Goal: Task Accomplishment & Management: Complete application form

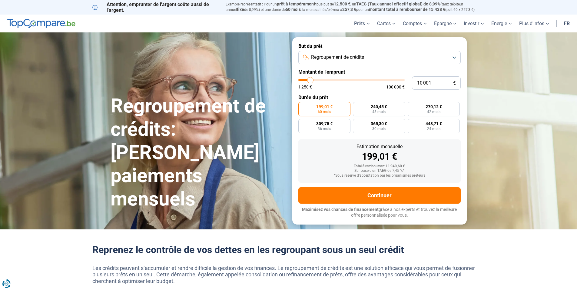
type input "11 000"
type input "11000"
type input "11 500"
type input "11500"
type input "13 000"
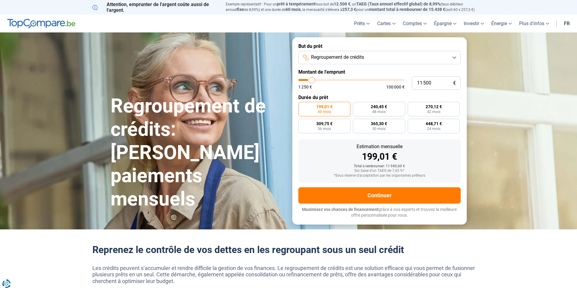
type input "13000"
type input "16 250"
type input "16250"
type input "21 250"
type input "21250"
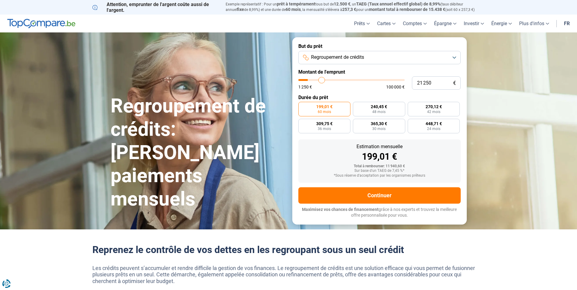
type input "32 000"
type input "32000"
type input "42 250"
type input "42250"
type input "51 750"
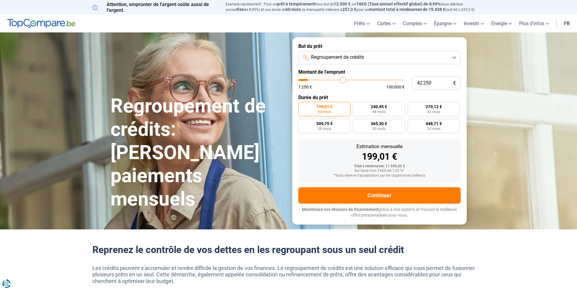
type input "51750"
type input "59 250"
type input "59250"
type input "66 500"
type input "66500"
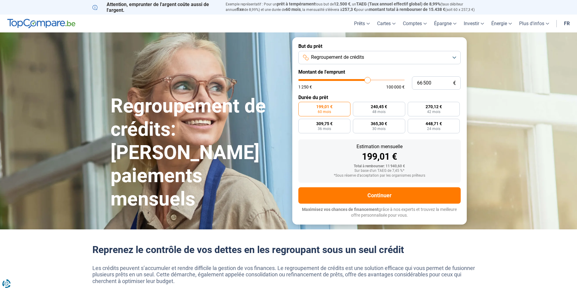
type input "72 250"
type input "72250"
type input "74 250"
type input "74250"
type input "75 500"
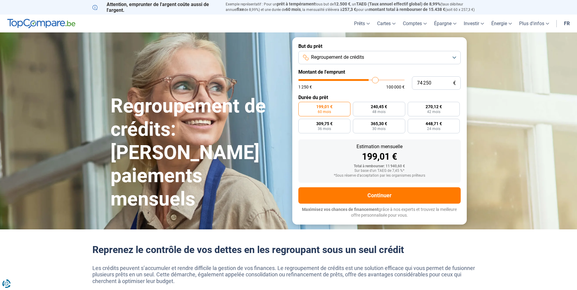
type input "75500"
type input "76 250"
type input "76250"
type input "77 000"
type input "77000"
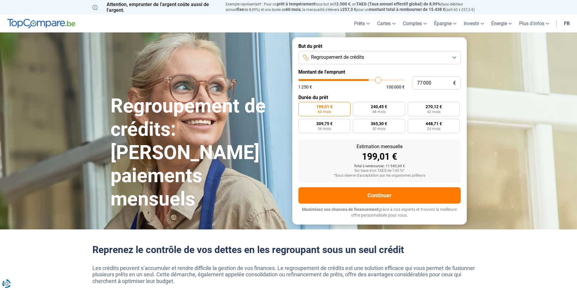
type input "78 250"
type input "78250"
type input "81 000"
type input "81000"
type input "84 250"
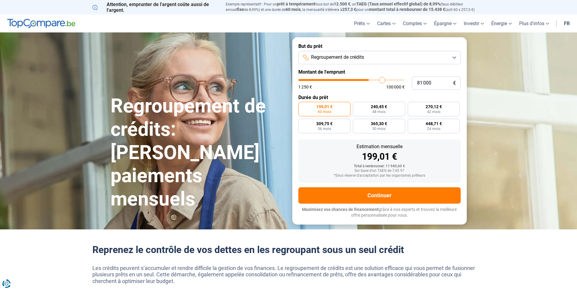
type input "84250"
type input "86 000"
type input "86000"
type input "88 250"
type input "88250"
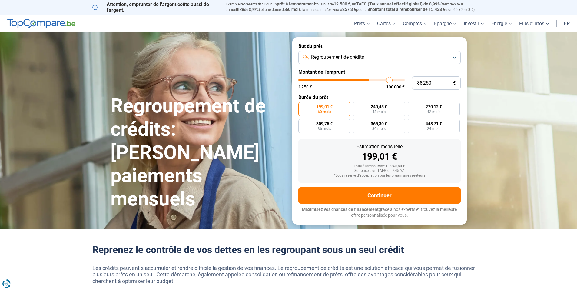
type input "88 750"
type input "88750"
type input "89 000"
type input "89000"
type input "89 500"
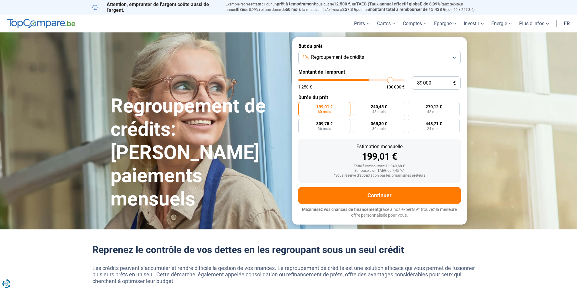
type input "89500"
type input "90 000"
type input "90000"
type input "90 500"
type input "90500"
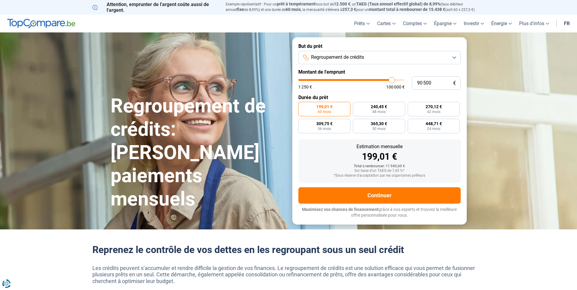
type input "91 500"
type input "91500"
type input "92 000"
type input "92000"
type input "92 500"
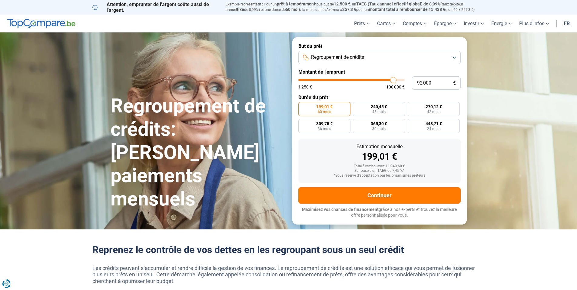
type input "92500"
type input "93 250"
type input "93250"
type input "94 750"
type input "94750"
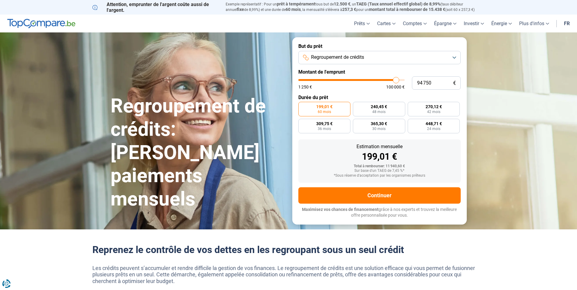
type input "97 000"
type input "97000"
type input "97 750"
type input "97750"
type input "98 000"
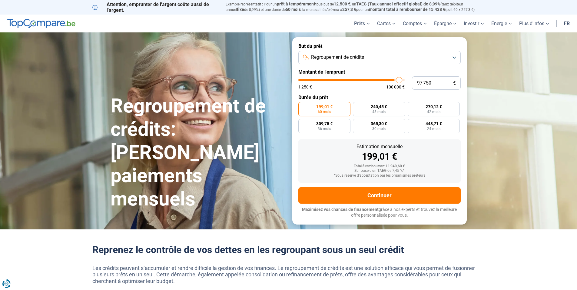
type input "98000"
type input "98 750"
type input "98750"
type input "99 000"
type input "99000"
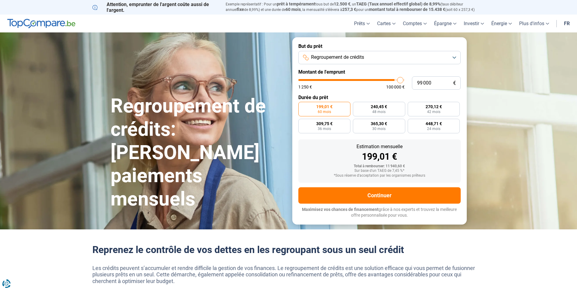
type input "99 500"
type input "99500"
type input "100 000"
drag, startPoint x: 312, startPoint y: 82, endPoint x: 405, endPoint y: 80, distance: 93.3
type input "100000"
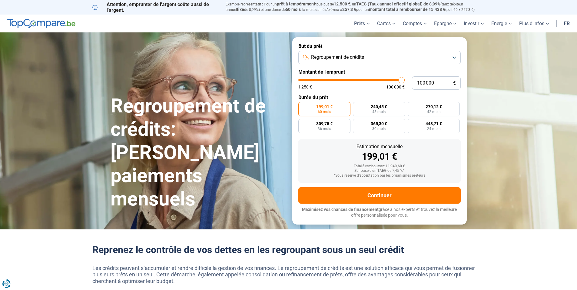
click at [405, 80] on input "range" at bounding box center [351, 80] width 106 height 2
radio input "false"
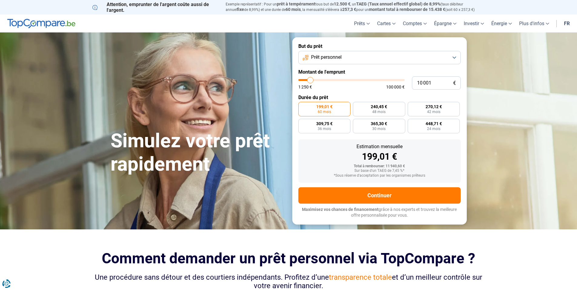
type input "8 750"
type input "8750"
type input "9 000"
type input "9000"
type input "9 750"
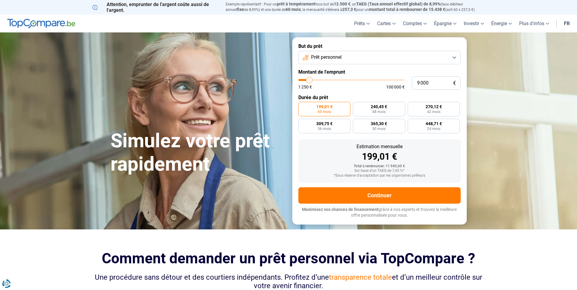
type input "9750"
type input "10 500"
type input "10500"
type input "12 000"
type input "12000"
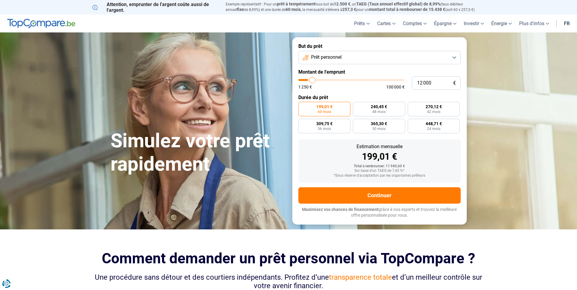
type input "13 500"
type input "13500"
type input "14 250"
type input "14250"
type input "14 750"
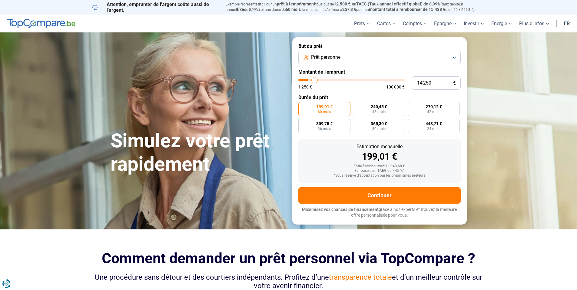
type input "14750"
type input "15 500"
type input "15500"
type input "16 000"
type input "16000"
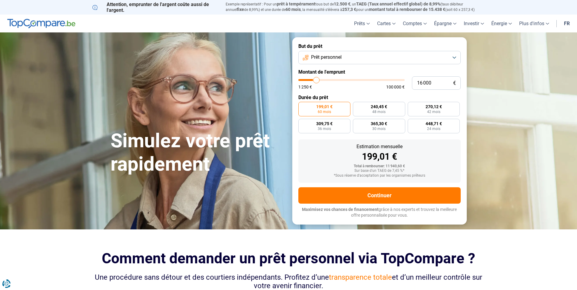
type input "17 500"
type input "17500"
type input "17 750"
type input "17750"
type input "18 500"
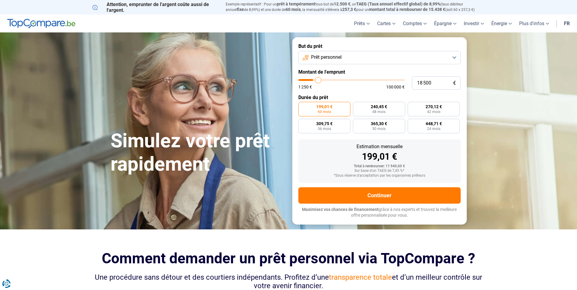
type input "18500"
type input "18 750"
type input "18750"
type input "19 250"
type input "19250"
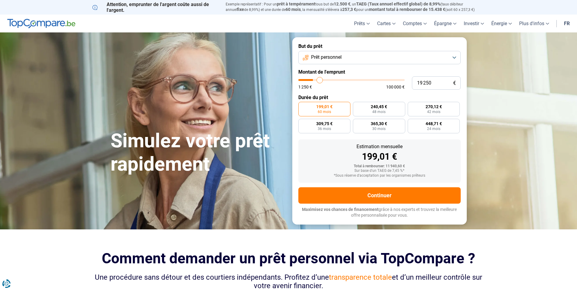
type input "20 500"
type input "20500"
type input "21 500"
type input "21500"
type input "21 750"
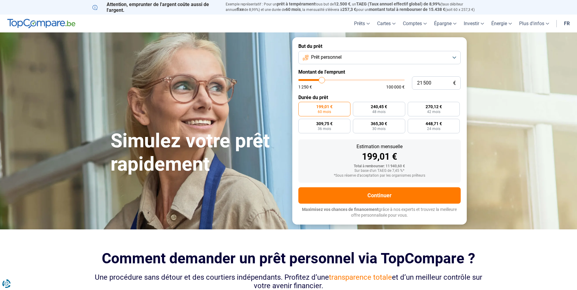
type input "21750"
type input "22 000"
type input "22000"
type input "22 750"
type input "22750"
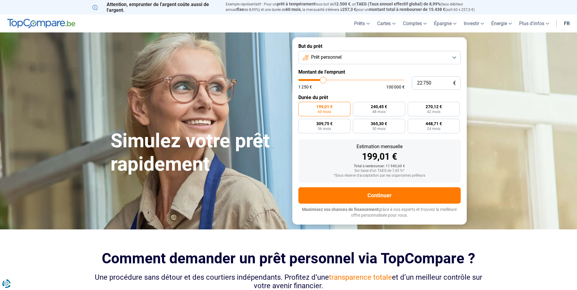
type input "23 500"
type input "23500"
type input "28 750"
type input "28750"
type input "35 250"
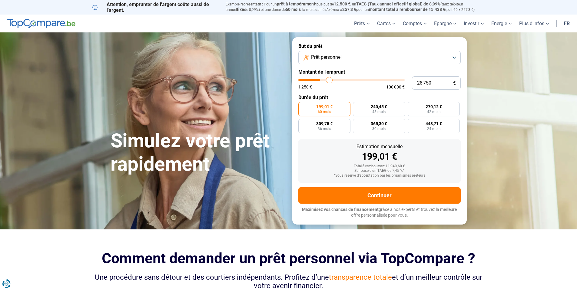
type input "35250"
type input "36 750"
type input "36750"
type input "37 000"
type input "37000"
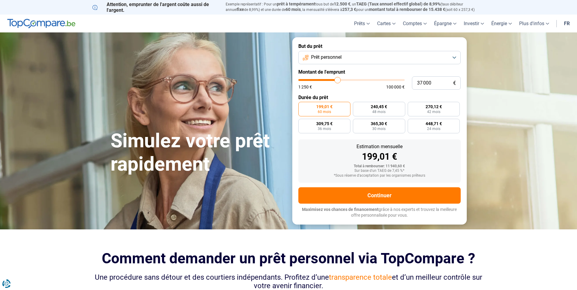
type input "37 250"
type input "37250"
type input "38 250"
type input "38250"
type input "38 750"
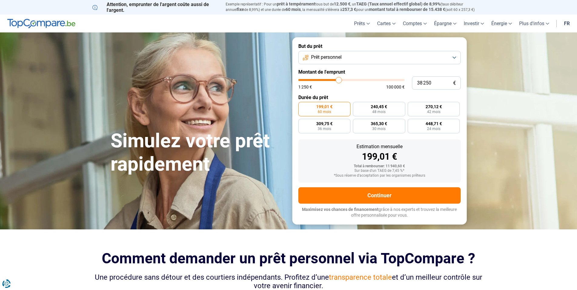
type input "38750"
type input "39 500"
type input "39500"
type input "40 750"
type input "40750"
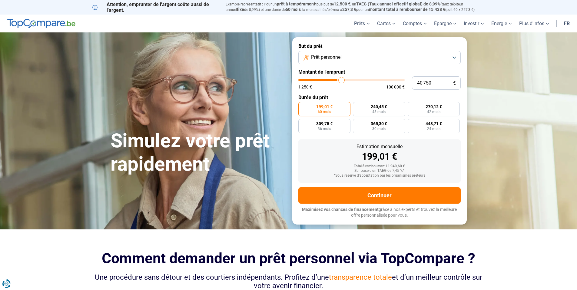
type input "41 000"
type input "41000"
type input "41 250"
type input "41250"
type input "41 000"
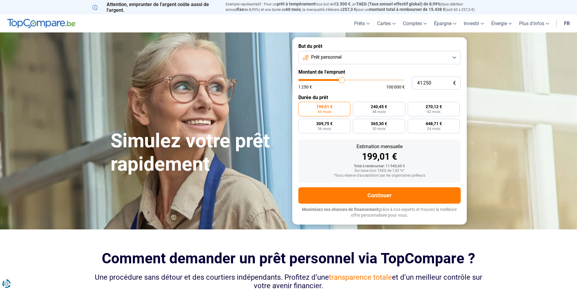
type input "41000"
type input "40 000"
type input "40000"
type input "39 500"
type input "39500"
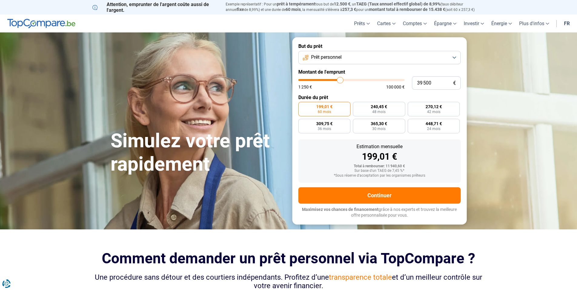
type input "37 250"
type input "37250"
type input "35 750"
type input "35750"
type input "35 000"
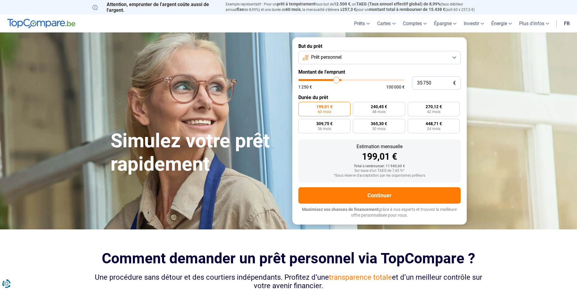
type input "35000"
type input "34 250"
type input "34250"
type input "34 000"
type input "34000"
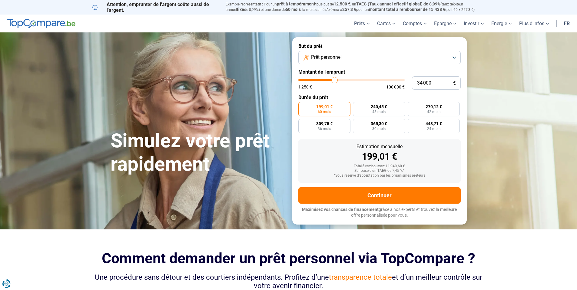
type input "33 750"
type input "33750"
type input "33 500"
type input "33500"
type input "32 250"
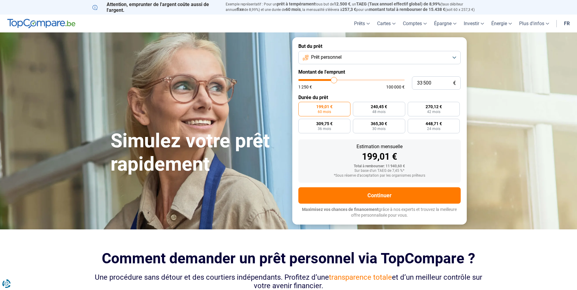
type input "32250"
type input "31 750"
type input "31750"
type input "30 750"
type input "30750"
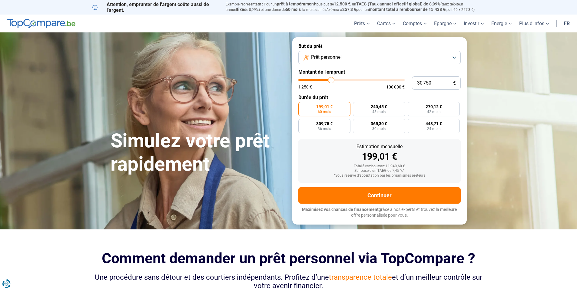
type input "30 500"
type input "30500"
type input "29 500"
type input "29500"
type input "28 250"
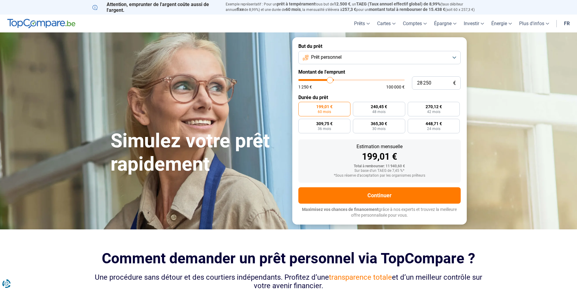
type input "28250"
type input "26 750"
type input "26750"
type input "26 000"
type input "26000"
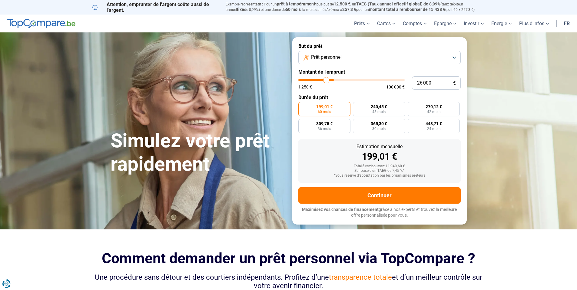
type input "25 000"
type input "25000"
type input "24 750"
type input "24750"
type input "24 500"
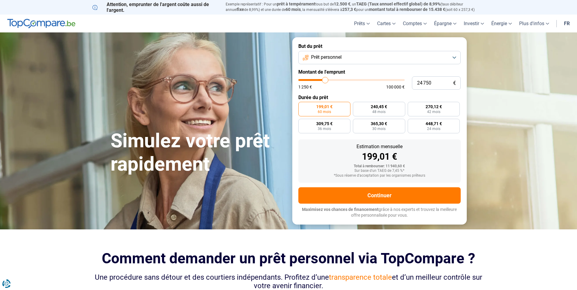
type input "24500"
type input "24 250"
type input "24250"
type input "23 500"
type input "23500"
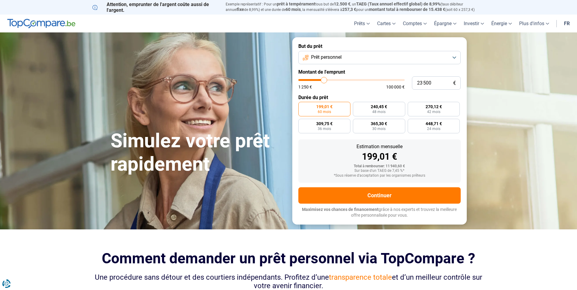
type input "23 000"
type input "23000"
type input "22 250"
type input "22250"
type input "21 750"
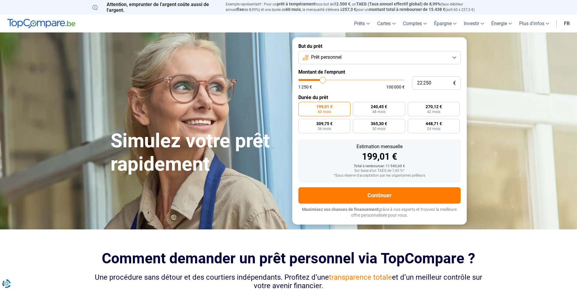
type input "21750"
type input "21 500"
type input "21500"
type input "21 250"
type input "21250"
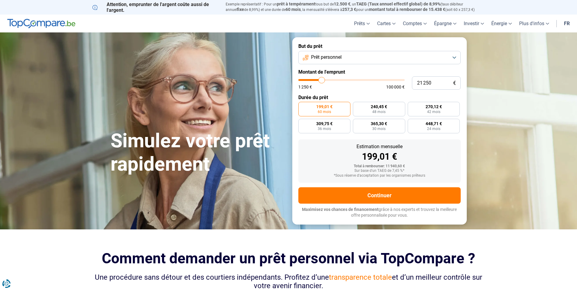
type input "20 250"
type input "20250"
type input "20 000"
type input "20000"
type input "19 750"
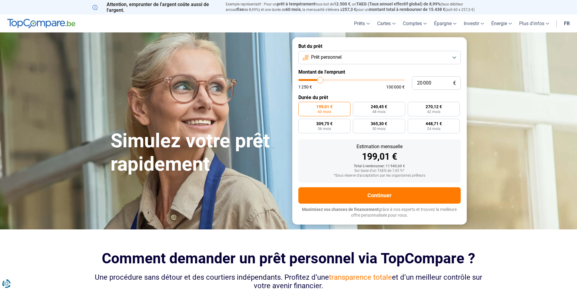
type input "19750"
type input "19 250"
type input "19250"
type input "18 500"
type input "18500"
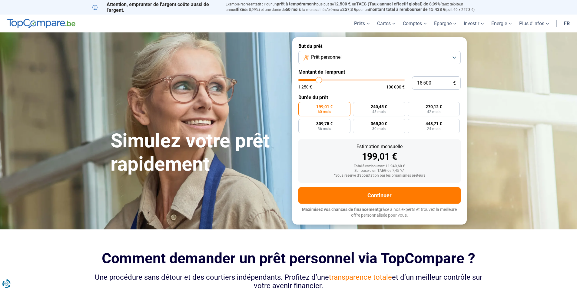
type input "18 000"
type input "18000"
type input "17 750"
type input "17750"
type input "17 500"
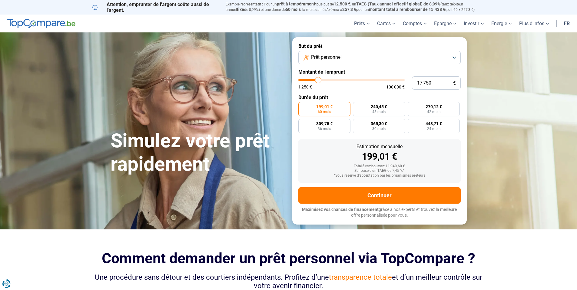
type input "17500"
type input "17 250"
type input "17250"
type input "16 500"
type input "16500"
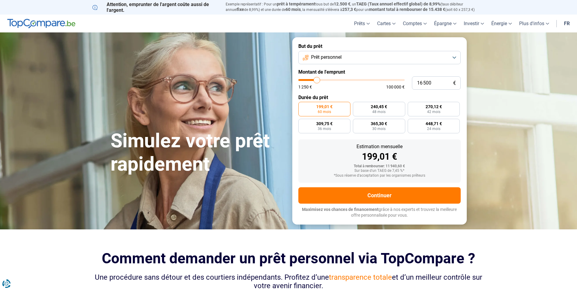
type input "16 000"
type input "16000"
type input "15 750"
type input "15750"
type input "15 000"
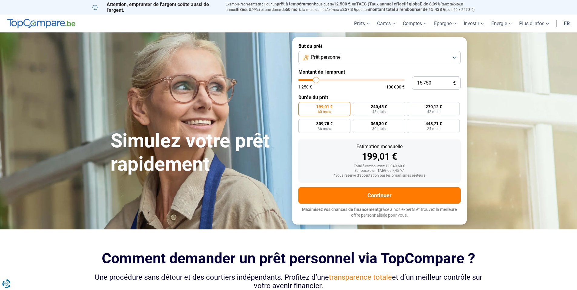
type input "15000"
type input "14 750"
type input "14750"
type input "14 500"
type input "14500"
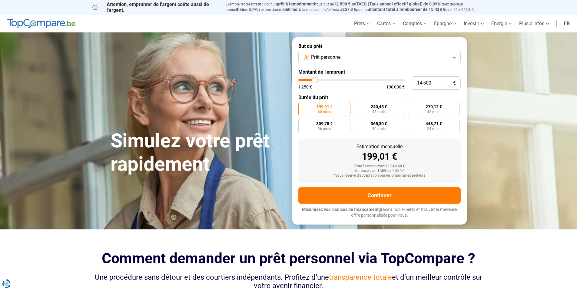
type input "14 250"
type input "14250"
type input "13 250"
type input "13250"
type input "13 000"
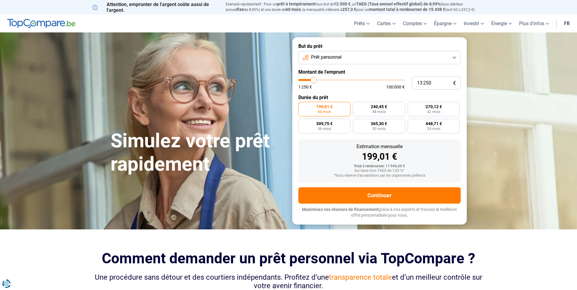
type input "13000"
type input "12 750"
type input "12750"
type input "12 500"
type input "12500"
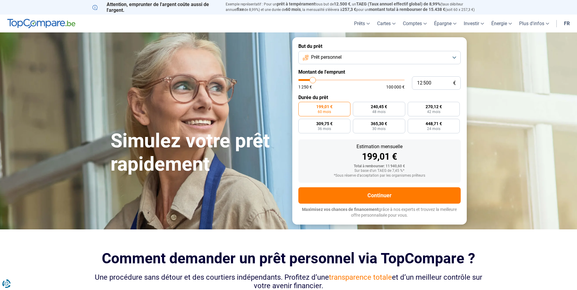
type input "12 000"
type input "12000"
type input "11 750"
type input "11750"
type input "11 500"
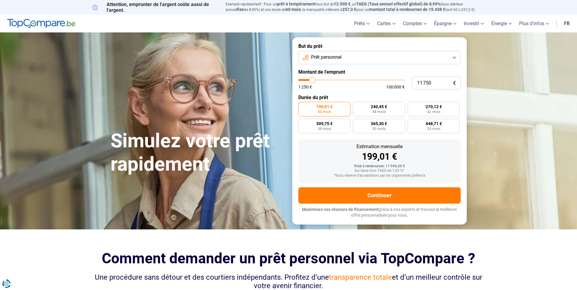
type input "11500"
type input "11 000"
type input "11000"
type input "10 500"
type input "10500"
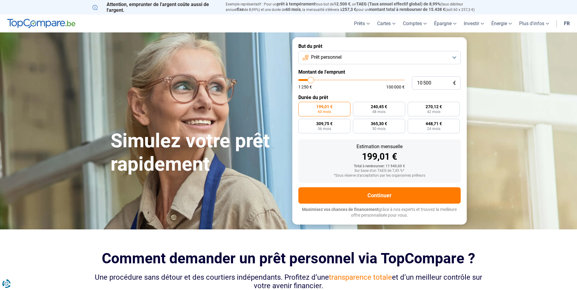
type input "10 250"
type input "10250"
type input "9 750"
type input "9750"
type input "9 500"
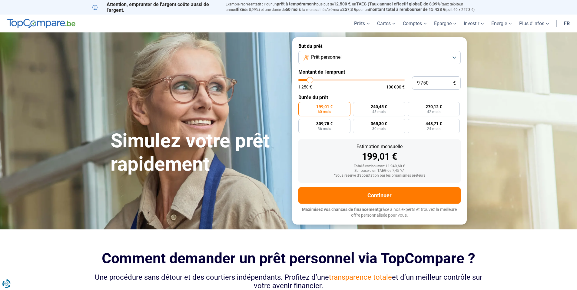
type input "9500"
type input "9 000"
type input "9000"
type input "8 250"
type input "8250"
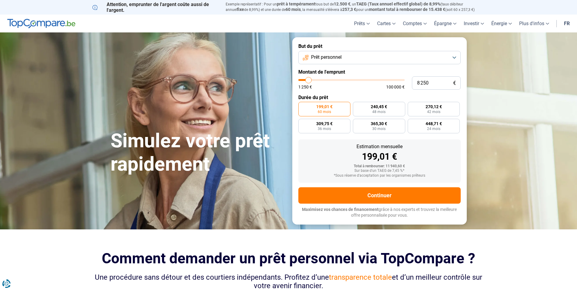
type input "8 000"
type input "8000"
type input "7 500"
type input "7500"
type input "7 250"
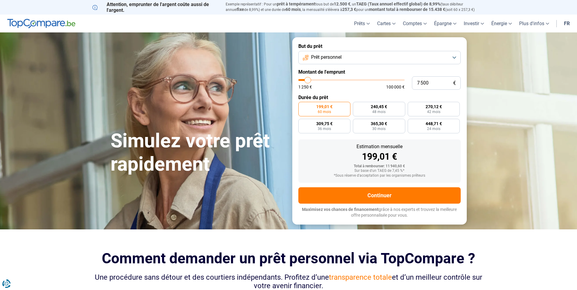
type input "7250"
type input "7 000"
type input "7000"
type input "6 750"
type input "6750"
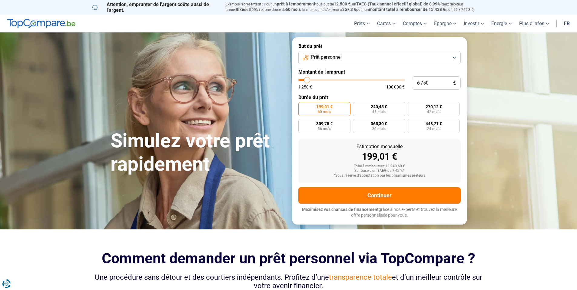
type input "6 000"
type input "6000"
type input "5 750"
type input "5750"
type input "5 500"
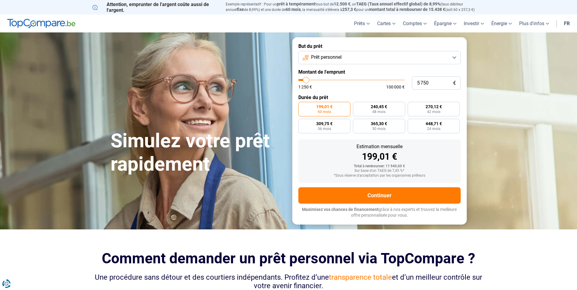
type input "5500"
type input "5 000"
type input "5000"
type input "4 500"
type input "4500"
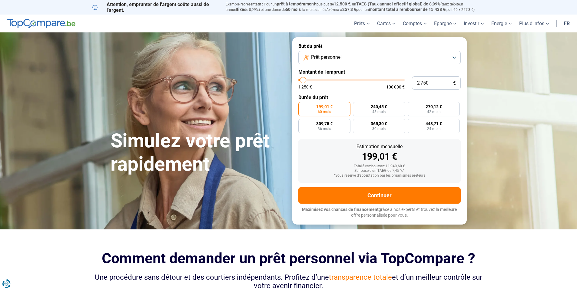
drag, startPoint x: 309, startPoint y: 80, endPoint x: 303, endPoint y: 82, distance: 6.1
click at [303, 81] on input "range" at bounding box center [351, 80] width 106 height 2
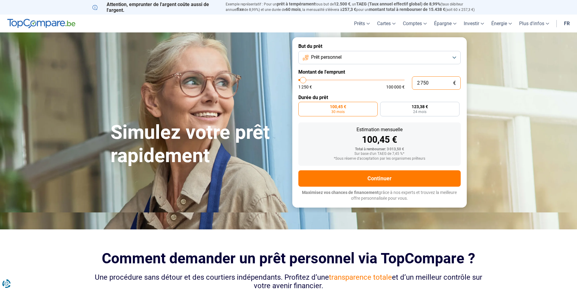
drag, startPoint x: 403, startPoint y: 79, endPoint x: 390, endPoint y: 76, distance: 13.3
click at [390, 76] on div "2 750 € 1 250 € 100 000 €" at bounding box center [379, 82] width 162 height 13
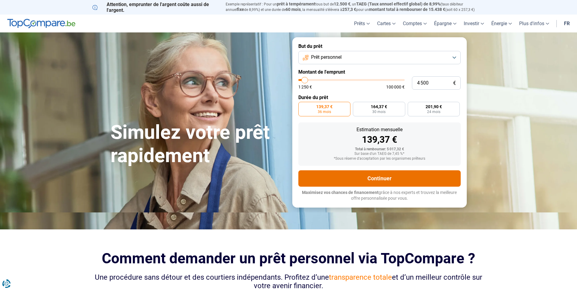
click at [393, 181] on button "Continuer" at bounding box center [379, 178] width 162 height 16
